Goal: Navigation & Orientation: Find specific page/section

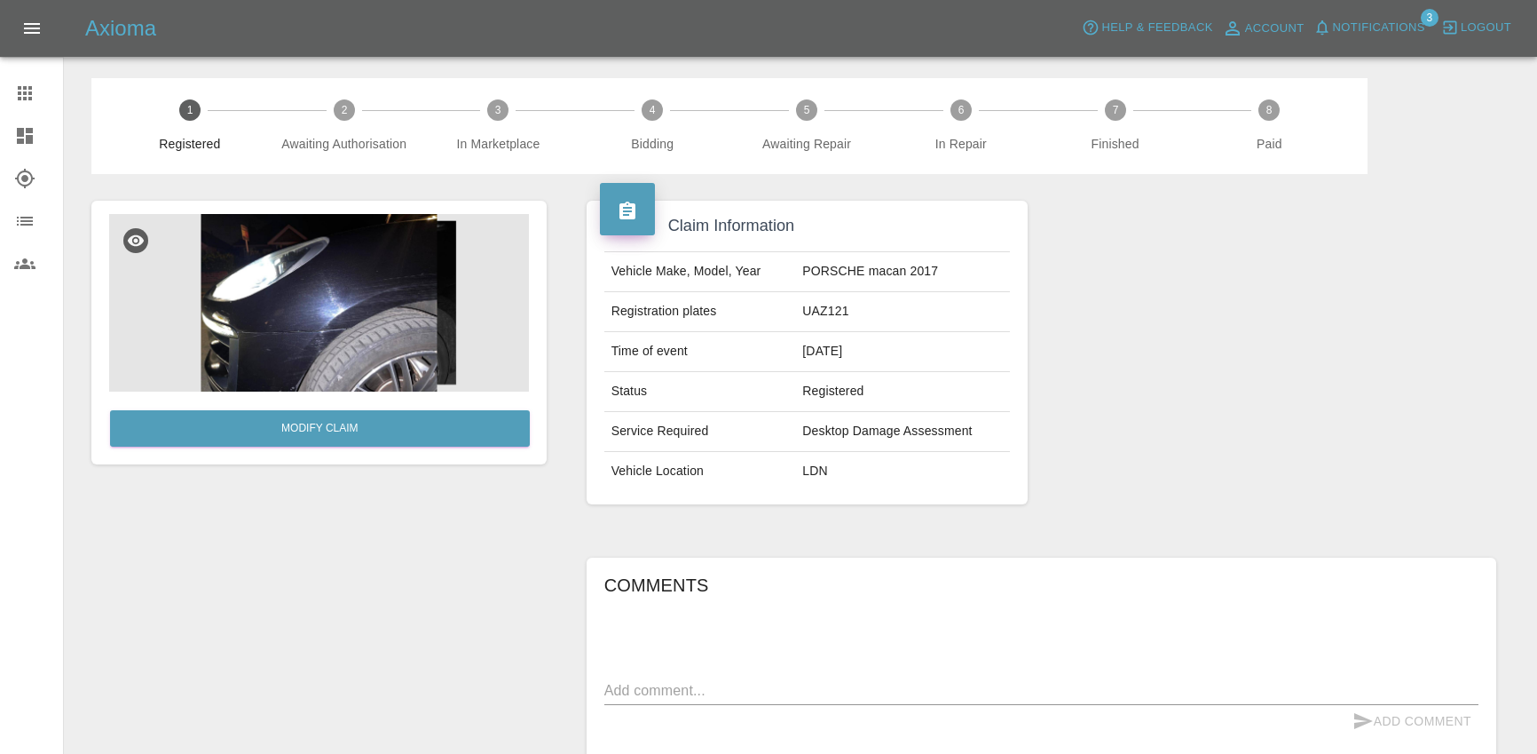
scroll to position [272, 0]
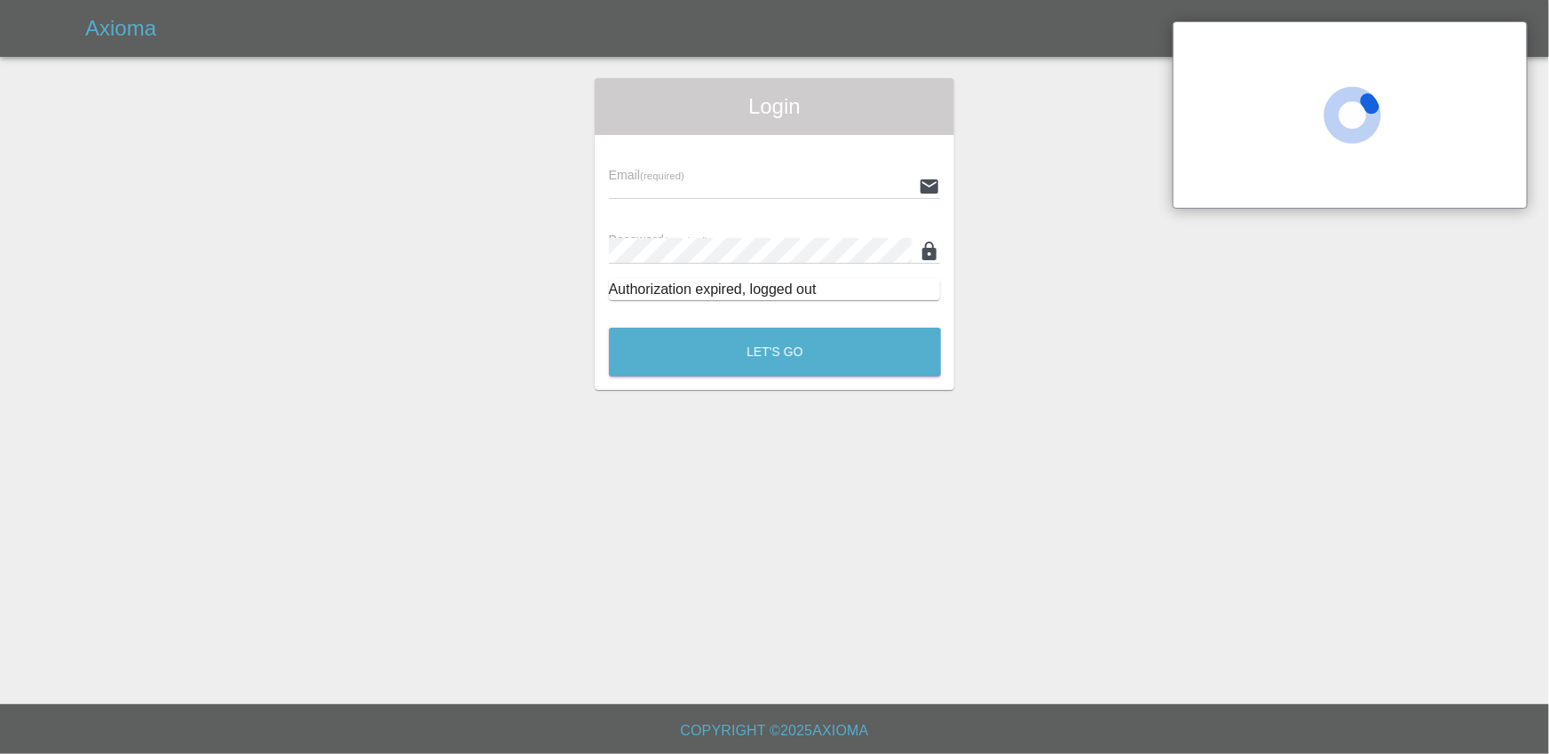
click at [728, 185] on input "text" at bounding box center [761, 186] width 304 height 26
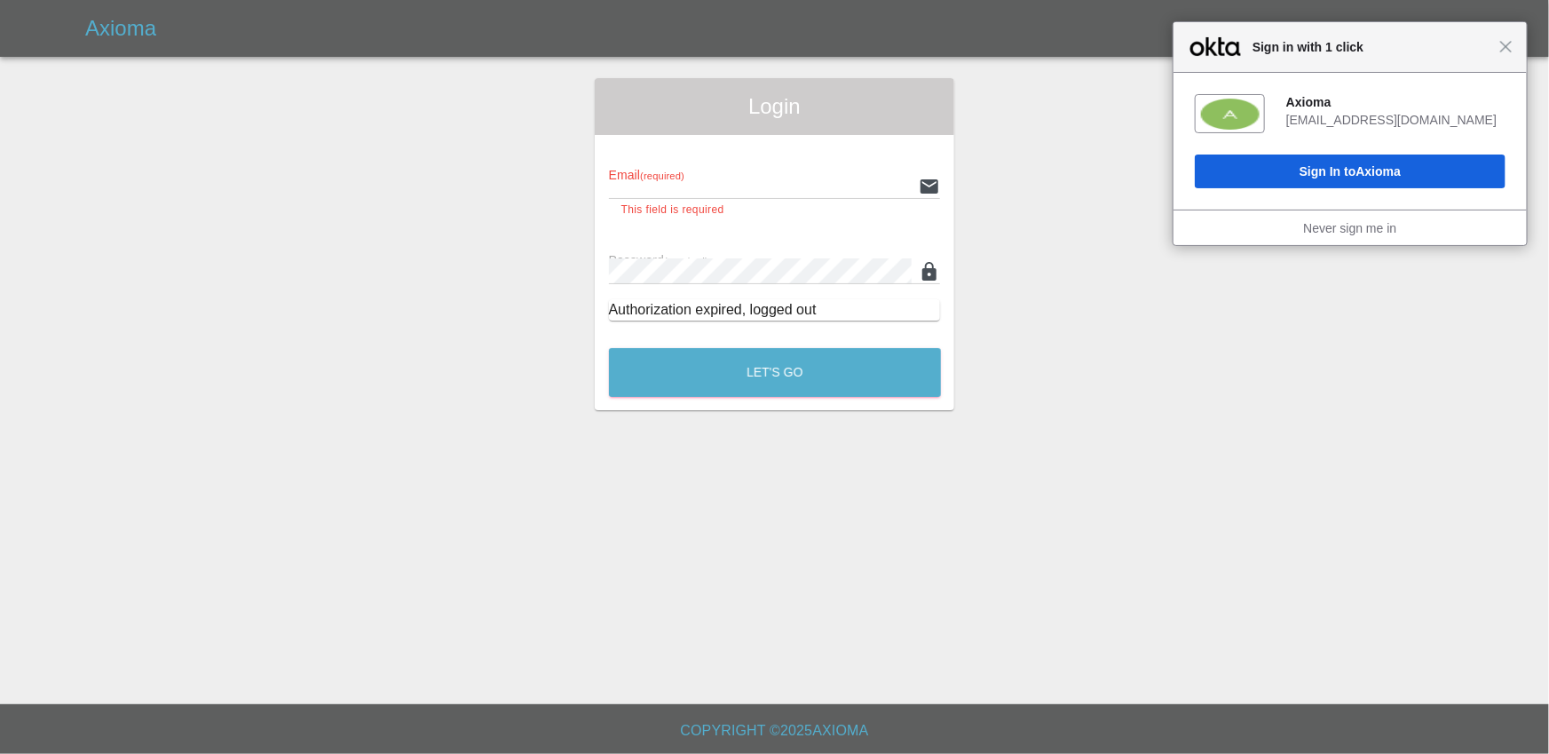
type input "aarabaci@turo.com"
click at [752, 359] on button "Let's Go" at bounding box center [775, 372] width 332 height 49
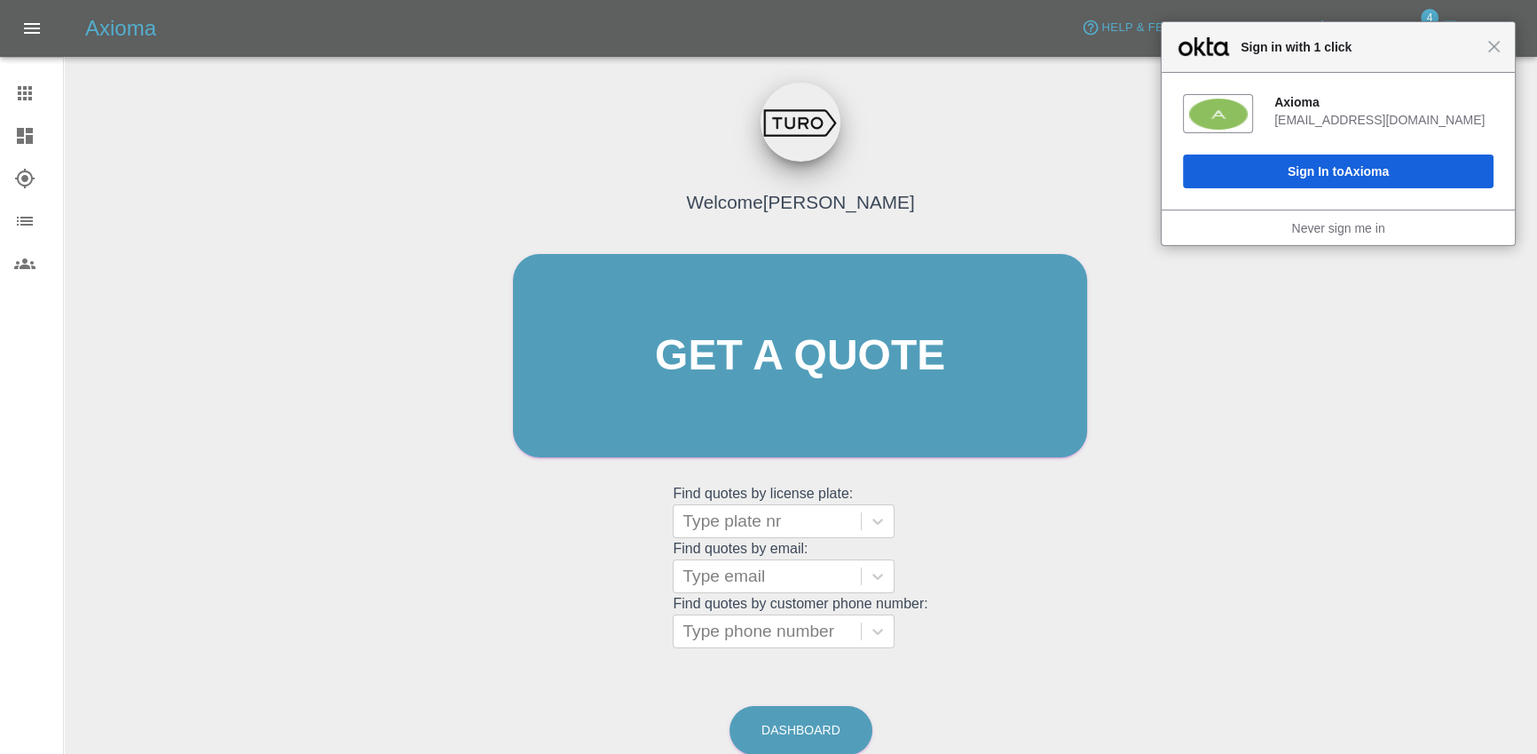
click at [20, 172] on icon at bounding box center [25, 179] width 20 height 20
